Goal: Go to known website: Go to known website

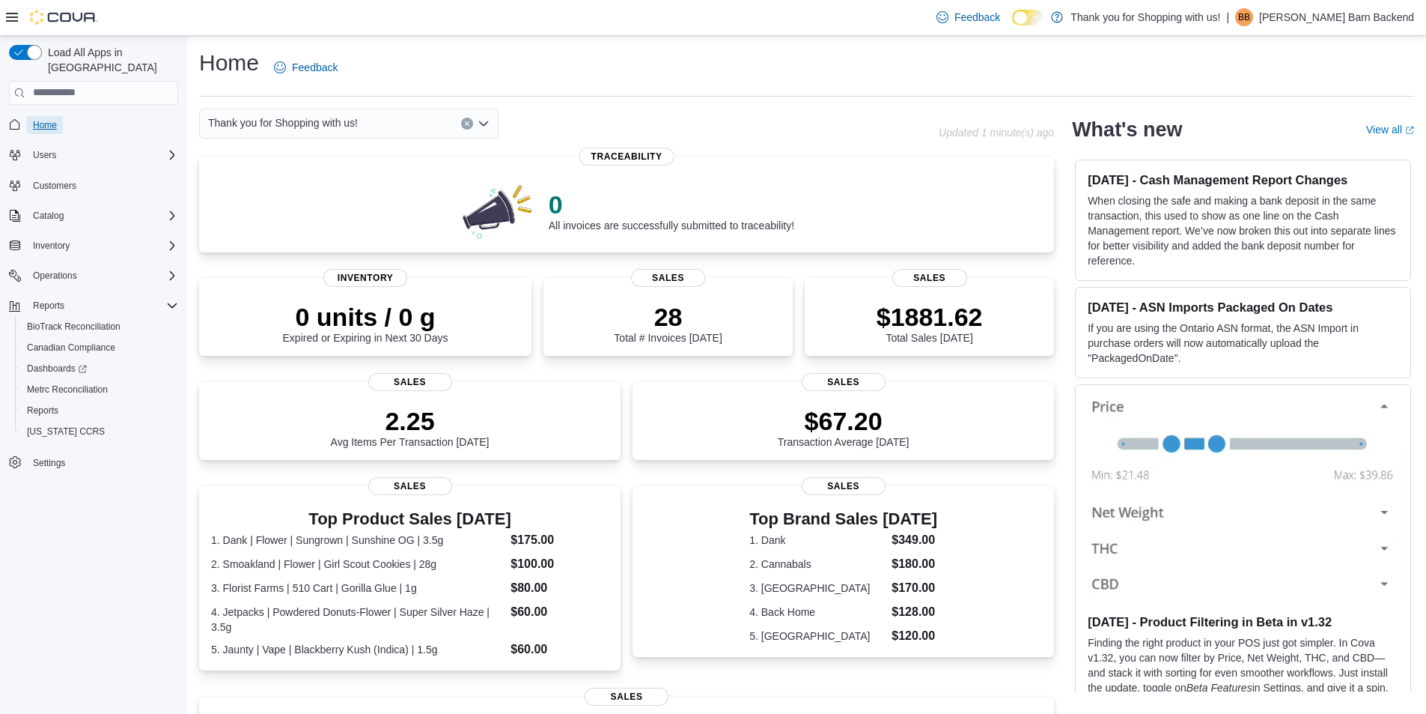
click at [56, 119] on span "Home" at bounding box center [45, 125] width 24 height 12
